Goal: Complete application form

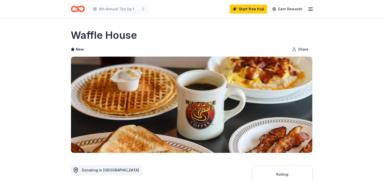
scroll to position [101, 0]
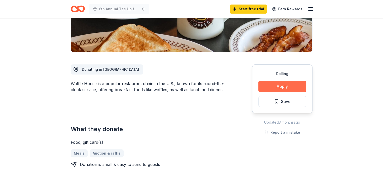
click at [289, 85] on button "Apply" at bounding box center [282, 86] width 48 height 11
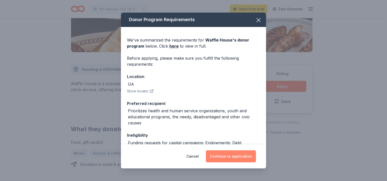
click at [233, 159] on button "Continue to application" at bounding box center [231, 156] width 50 height 12
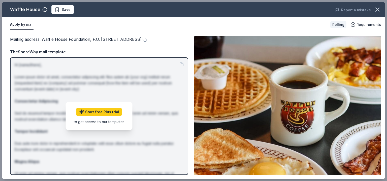
click at [320, 77] on img at bounding box center [287, 105] width 187 height 139
click at [376, 10] on icon "button" at bounding box center [377, 9] width 7 height 7
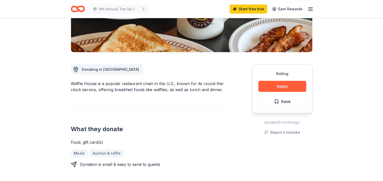
scroll to position [0, 0]
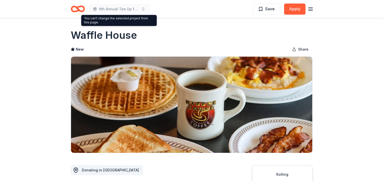
click at [72, 11] on icon "Home" at bounding box center [75, 8] width 8 height 5
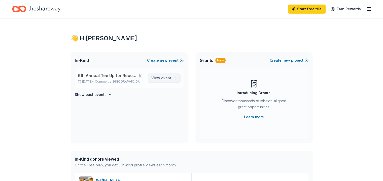
click at [167, 78] on span "event" at bounding box center [166, 78] width 10 height 4
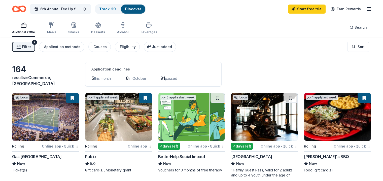
click at [194, 131] on img at bounding box center [191, 117] width 66 height 48
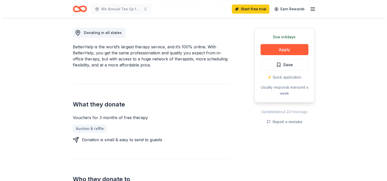
scroll to position [143, 0]
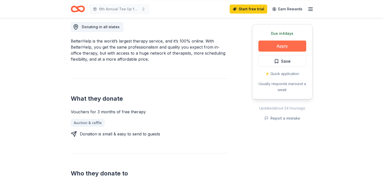
click at [281, 43] on button "Apply" at bounding box center [282, 46] width 48 height 11
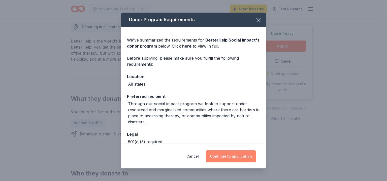
click at [229, 154] on button "Continue to application" at bounding box center [231, 156] width 50 height 12
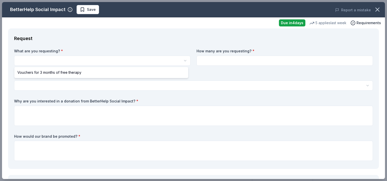
scroll to position [0, 0]
select select "Vouchers for 3 months of free therapy"
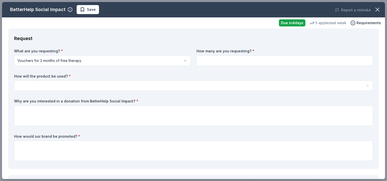
click at [209, 61] on input at bounding box center [284, 61] width 176 height 10
type input "1"
click at [182, 86] on html "6th Annual Tee Up for Recovery Golf Tournament Save Apply Due [DATE] Share Bett…" at bounding box center [193, 90] width 387 height 181
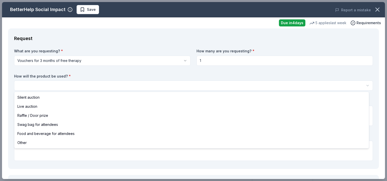
select select "raffleDoorPrize"
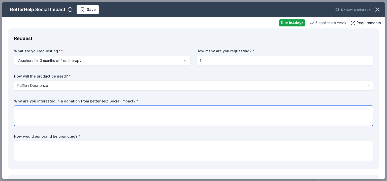
click at [115, 113] on textarea at bounding box center [193, 116] width 358 height 20
type textarea "W"
paste textarea "Reboot [PERSON_NAME] is a Recovery Community Organization (RCO) in [GEOGRAPHIC_…"
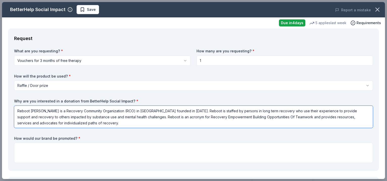
click at [102, 122] on textarea "Reboot [PERSON_NAME] is a Recovery Community Organization (RCO) in [GEOGRAPHIC_…" at bounding box center [193, 117] width 358 height 22
click at [132, 122] on textarea "Reboot [PERSON_NAME] is a Recovery Community Organization (RCO) in [GEOGRAPHIC_…" at bounding box center [193, 117] width 358 height 22
click at [164, 121] on textarea "Reboot [PERSON_NAME] is a Recovery Community Organization (RCO) in [GEOGRAPHIC_…" at bounding box center [193, 117] width 358 height 22
type textarea "Reboot [PERSON_NAME] is a Recovery Community Organization (RCO) in [GEOGRAPHIC_…"
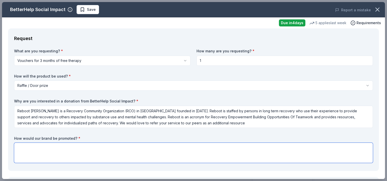
click at [130, 158] on textarea at bounding box center [193, 153] width 358 height 20
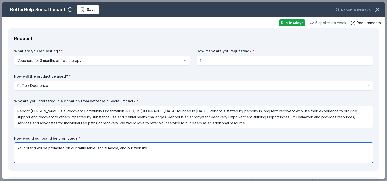
type textarea "Your brand will be promoted on our raffle table, social media, and our website."
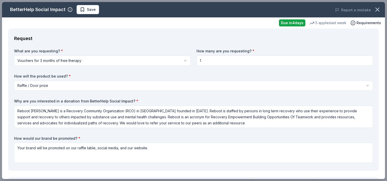
click at [351, 135] on div "What are you requesting? * Vouchers for 3 months of free therapy Vouchers for 3…" at bounding box center [193, 107] width 358 height 116
click at [202, 60] on input "1" at bounding box center [284, 61] width 176 height 10
click at [202, 60] on input at bounding box center [284, 61] width 176 height 10
type input "5"
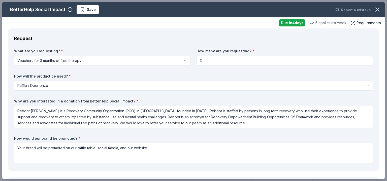
type input "3"
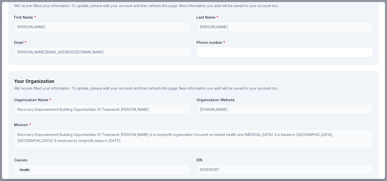
scroll to position [368, 0]
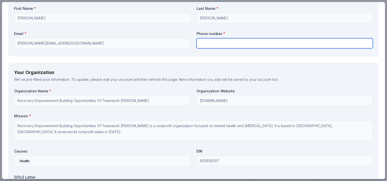
click at [262, 44] on input "text" at bounding box center [284, 43] width 176 height 10
type input "7062157333"
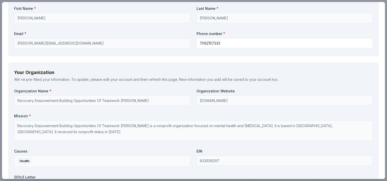
click at [241, 79] on div "We've pre-filled your information. To update, please edit your account and then…" at bounding box center [193, 80] width 358 height 6
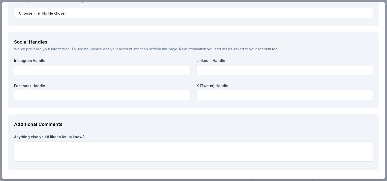
scroll to position [555, 0]
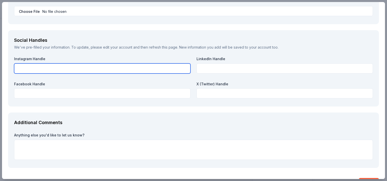
click at [83, 70] on input "text" at bounding box center [102, 68] width 176 height 10
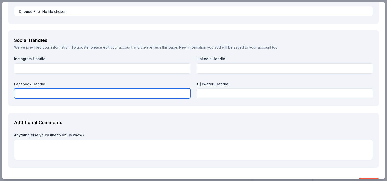
click at [82, 94] on input "text" at bounding box center [102, 93] width 176 height 10
paste input "[URL][DOMAIN_NAME]"
type input "[URL][DOMAIN_NAME]"
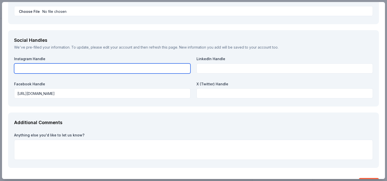
click at [109, 71] on input "text" at bounding box center [102, 68] width 176 height 10
type input "@rebootjackson"
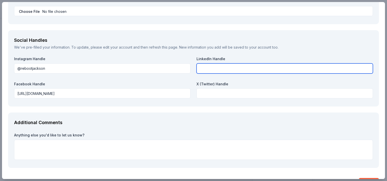
click at [222, 67] on input "text" at bounding box center [284, 68] width 176 height 10
